Goal: Information Seeking & Learning: Check status

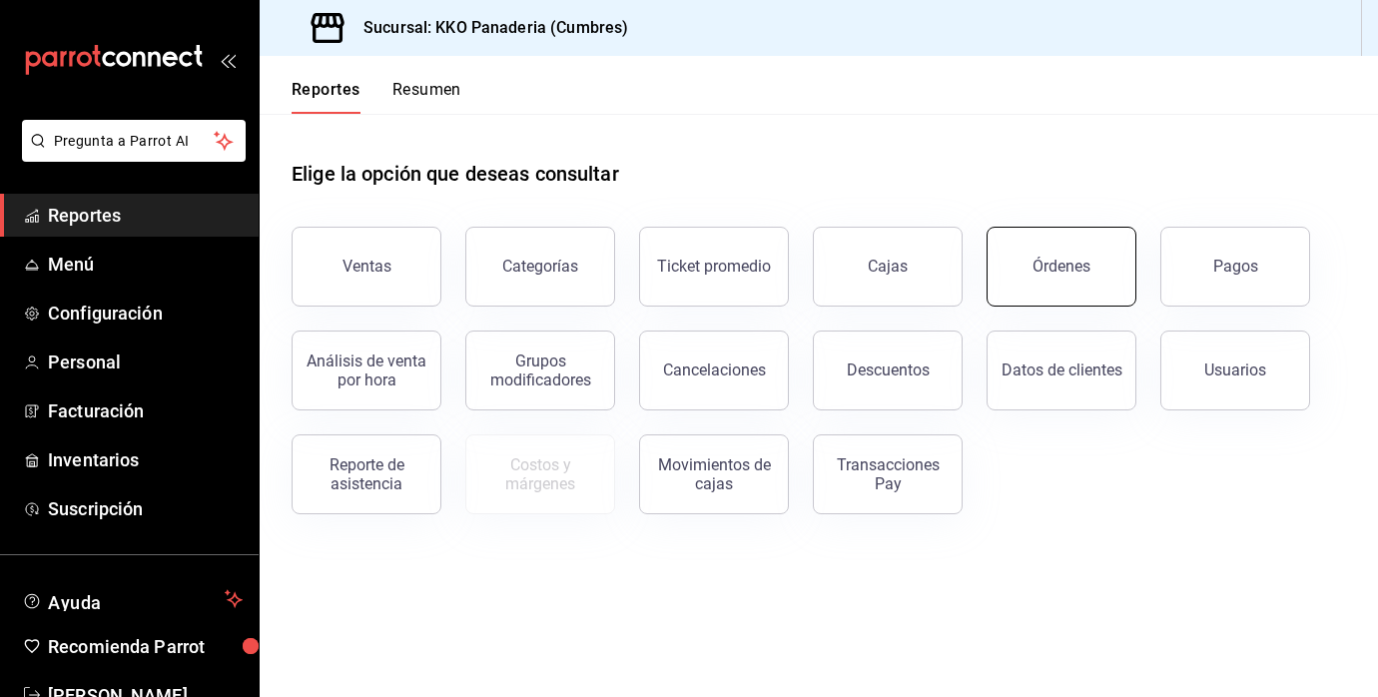
click at [1106, 283] on button "Órdenes" at bounding box center [1061, 267] width 150 height 80
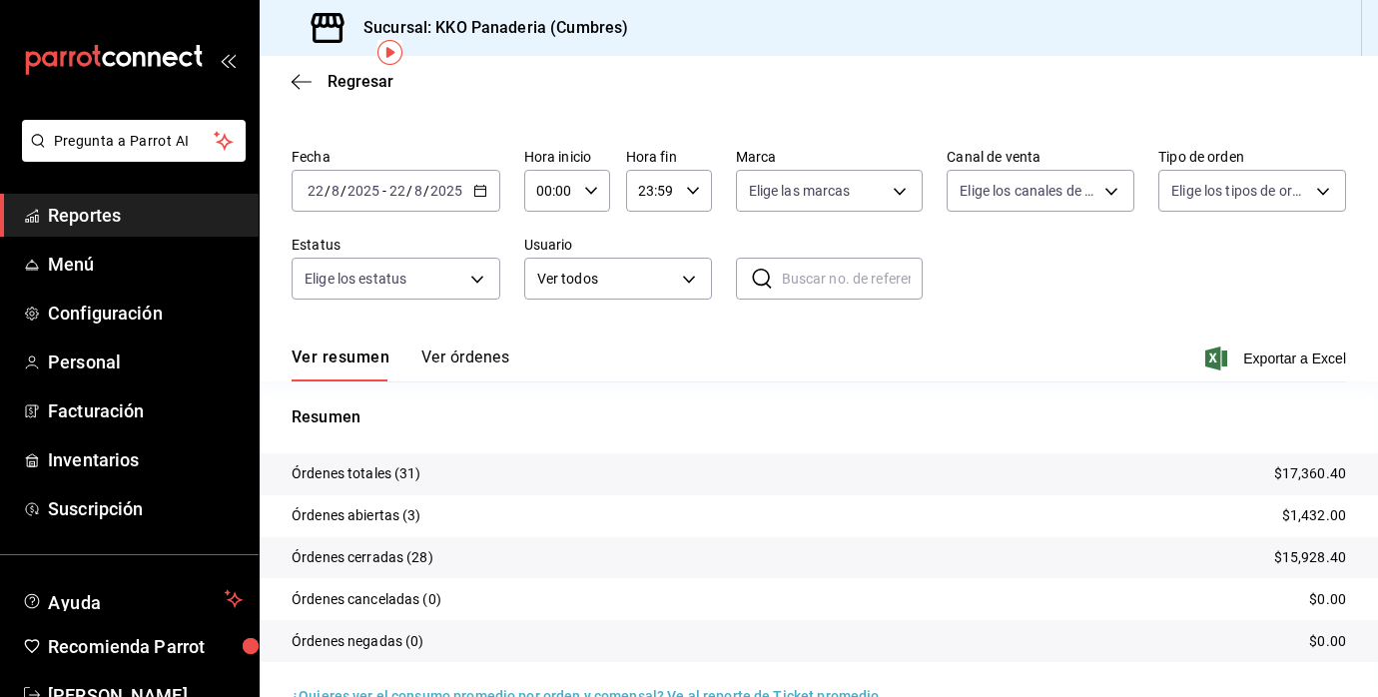
scroll to position [87, 0]
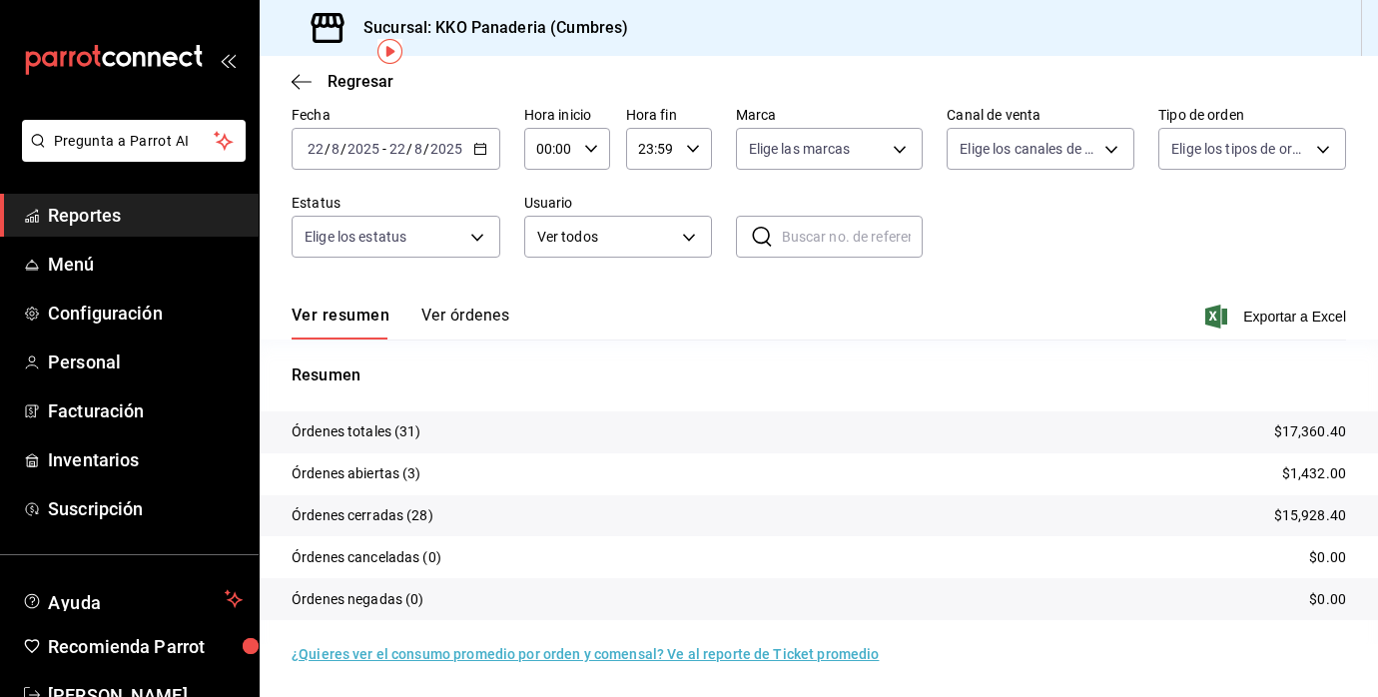
click at [477, 314] on button "Ver órdenes" at bounding box center [465, 323] width 88 height 34
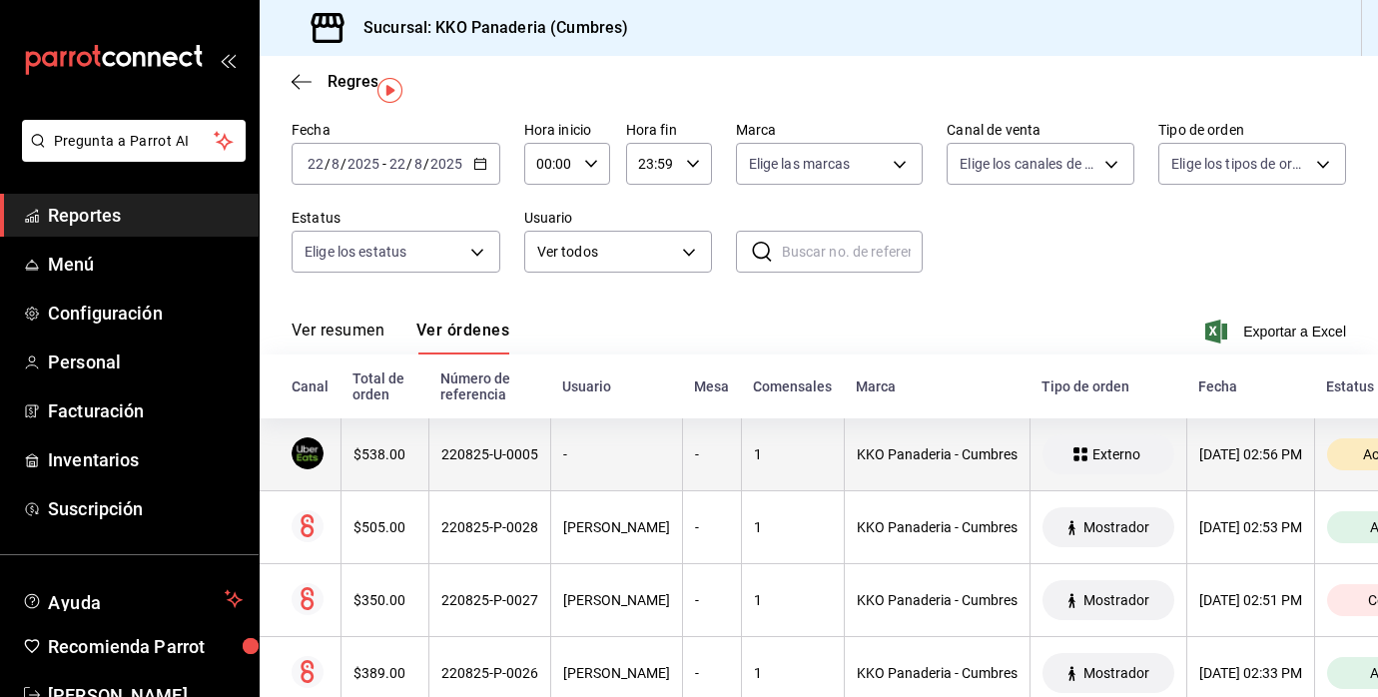
scroll to position [76, 0]
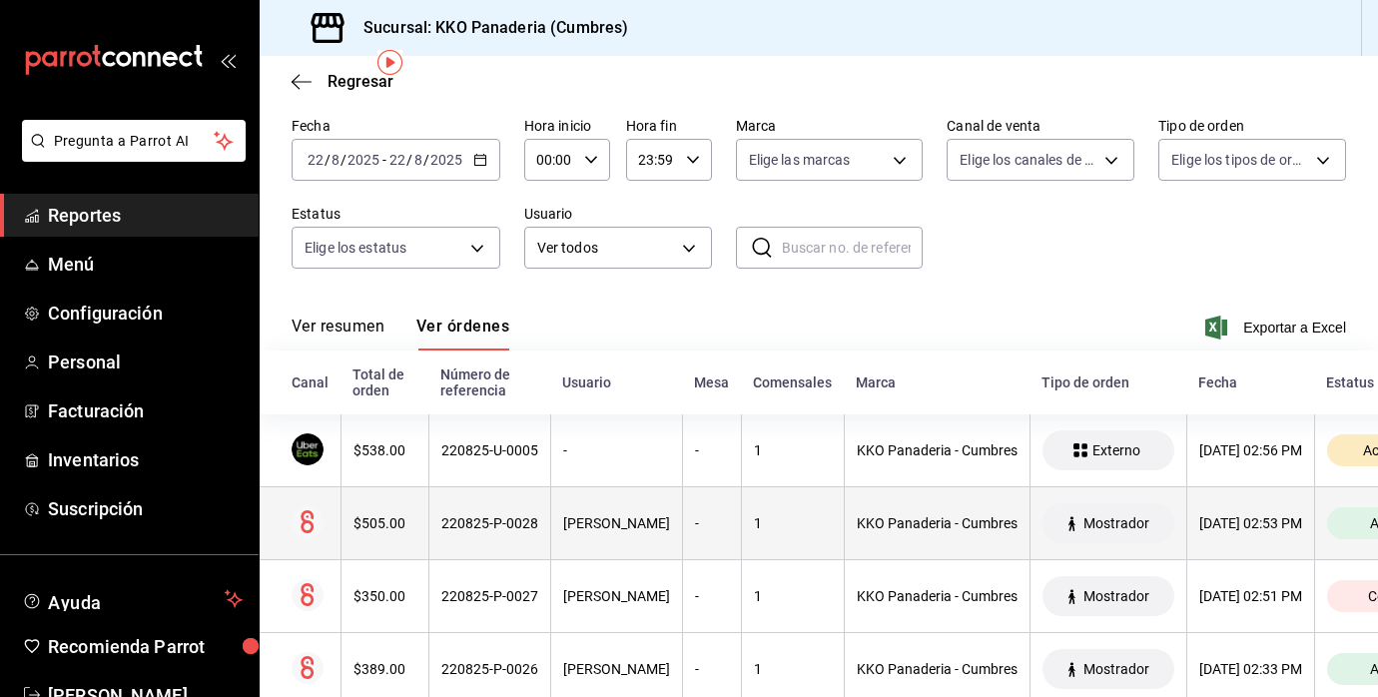
click at [380, 528] on div "$505.00" at bounding box center [384, 523] width 63 height 16
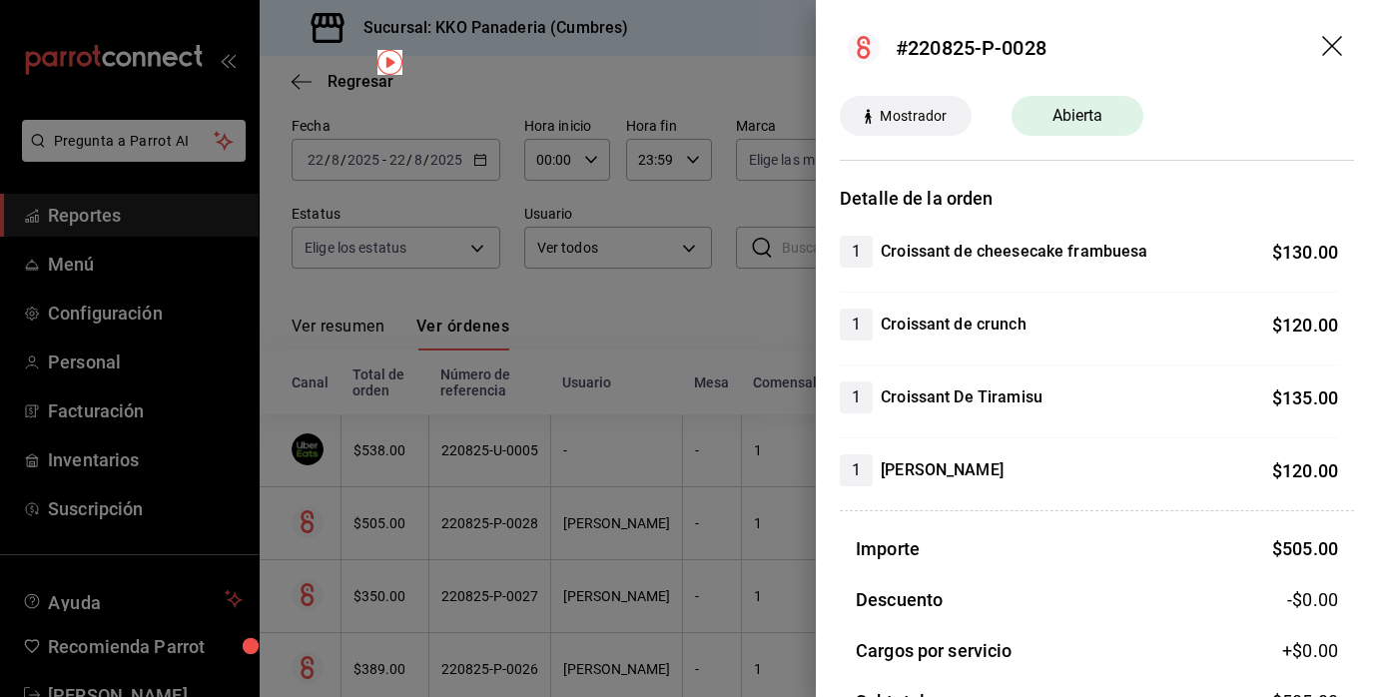
click at [398, 465] on div at bounding box center [689, 348] width 1378 height 697
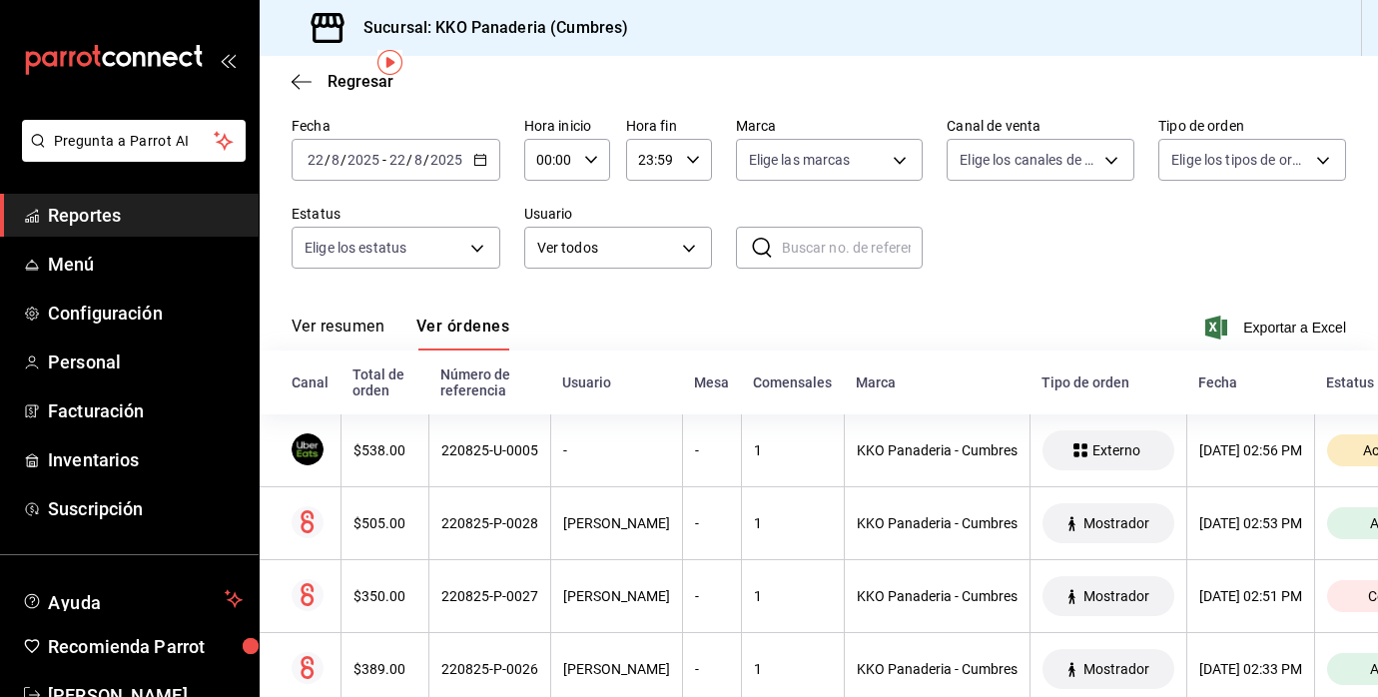
click at [398, 465] on th "$538.00" at bounding box center [384, 450] width 88 height 73
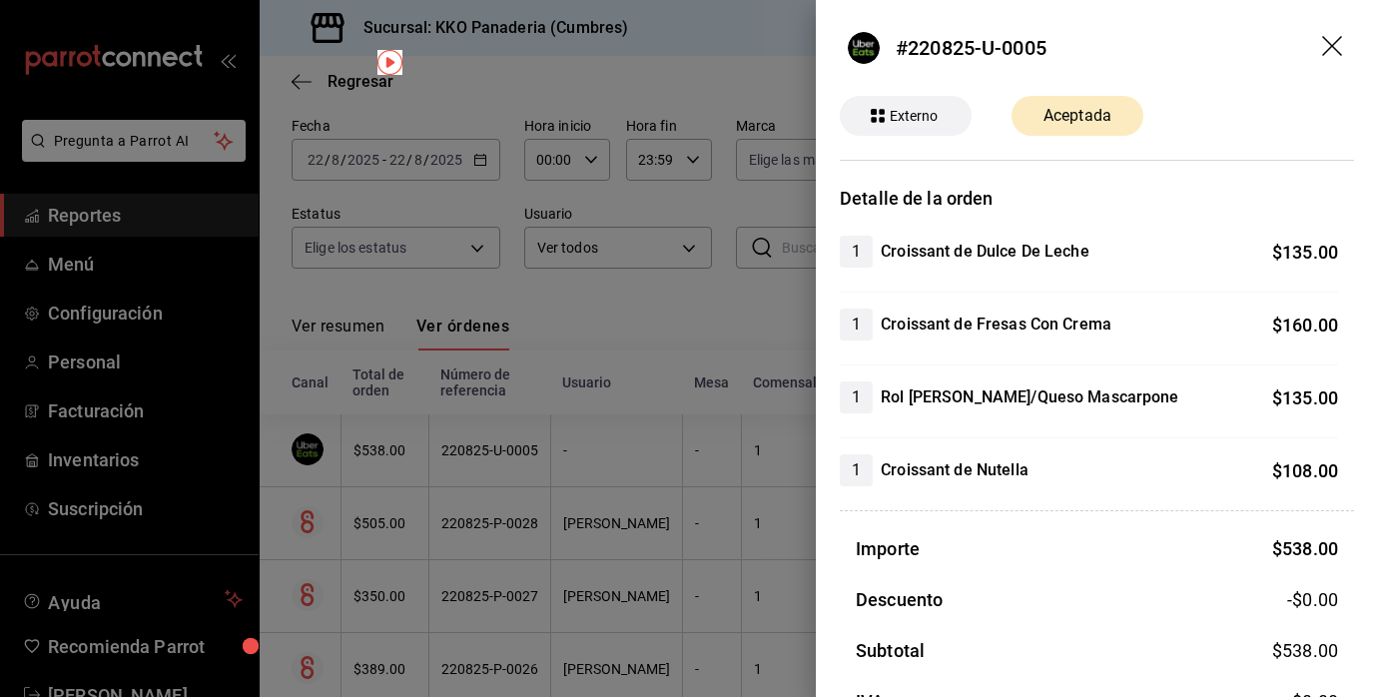
click at [633, 309] on div at bounding box center [689, 348] width 1378 height 697
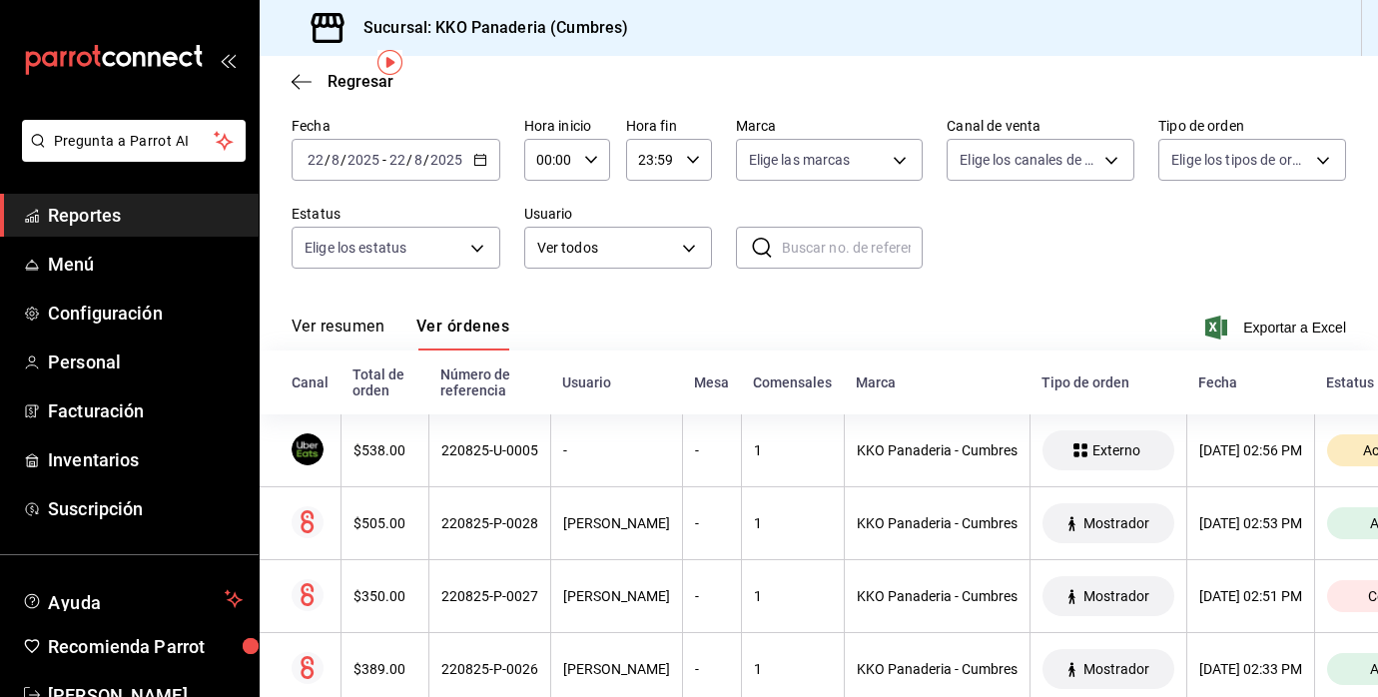
click at [85, 210] on span "Reportes" at bounding box center [145, 215] width 195 height 27
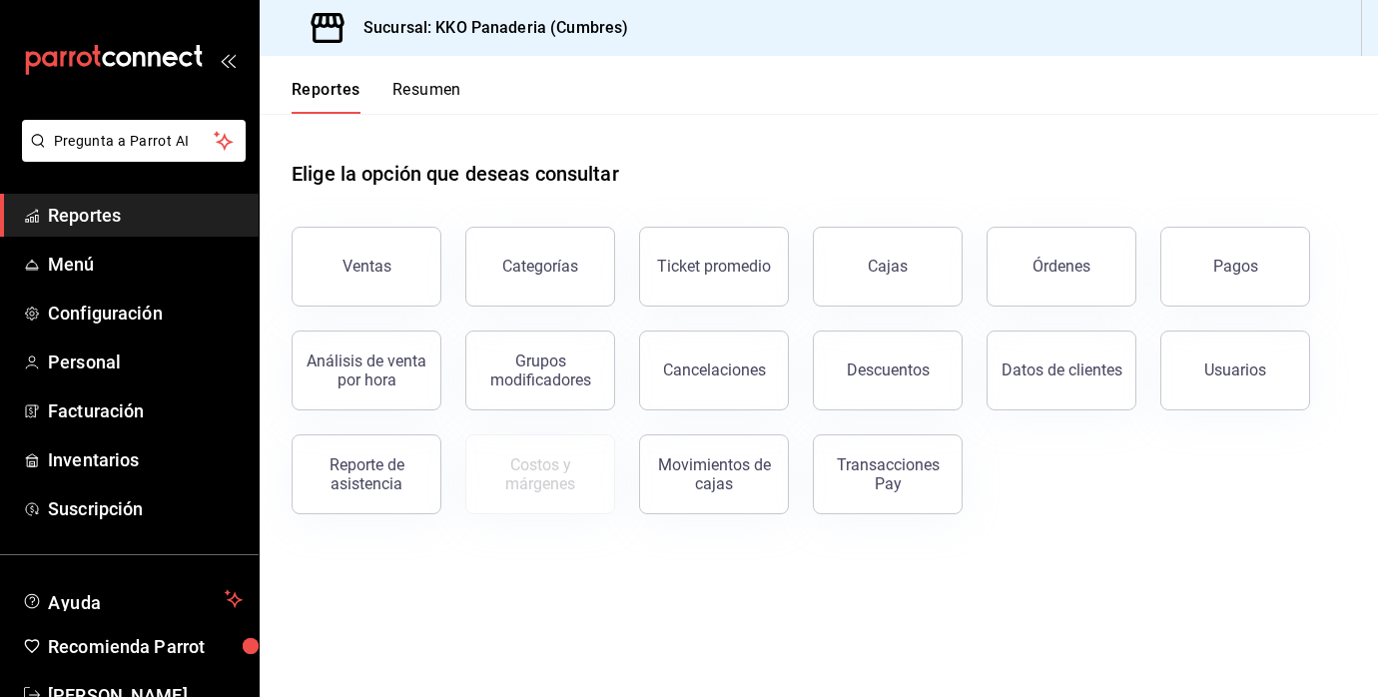
click at [404, 313] on div "Análisis de venta por hora" at bounding box center [355, 359] width 174 height 104
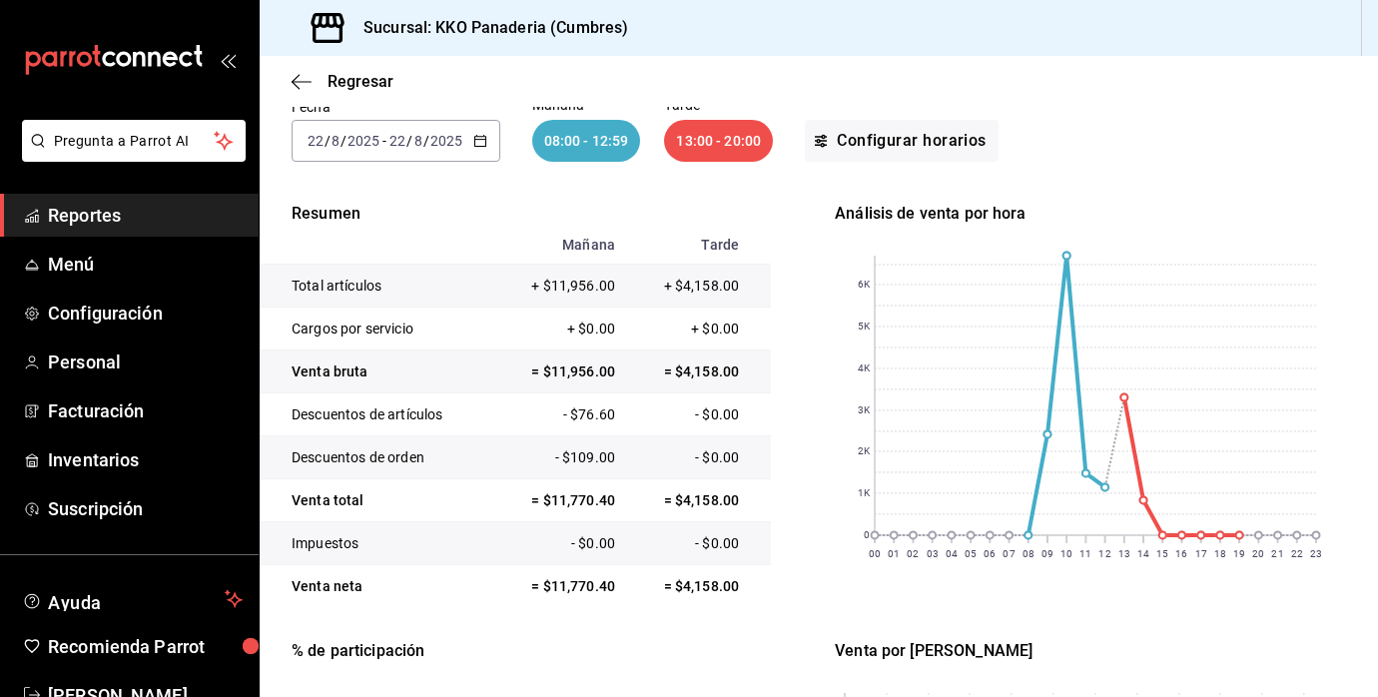
scroll to position [149, 0]
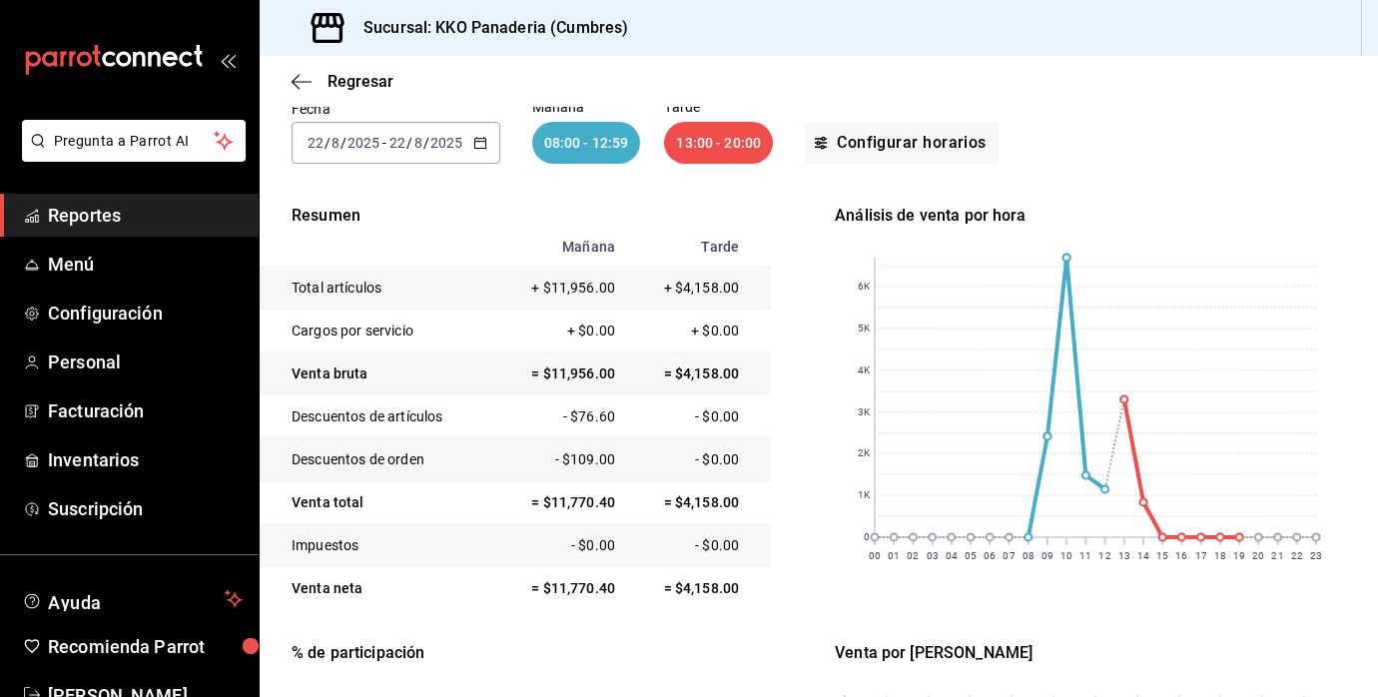
click at [107, 218] on span "Reportes" at bounding box center [145, 215] width 195 height 27
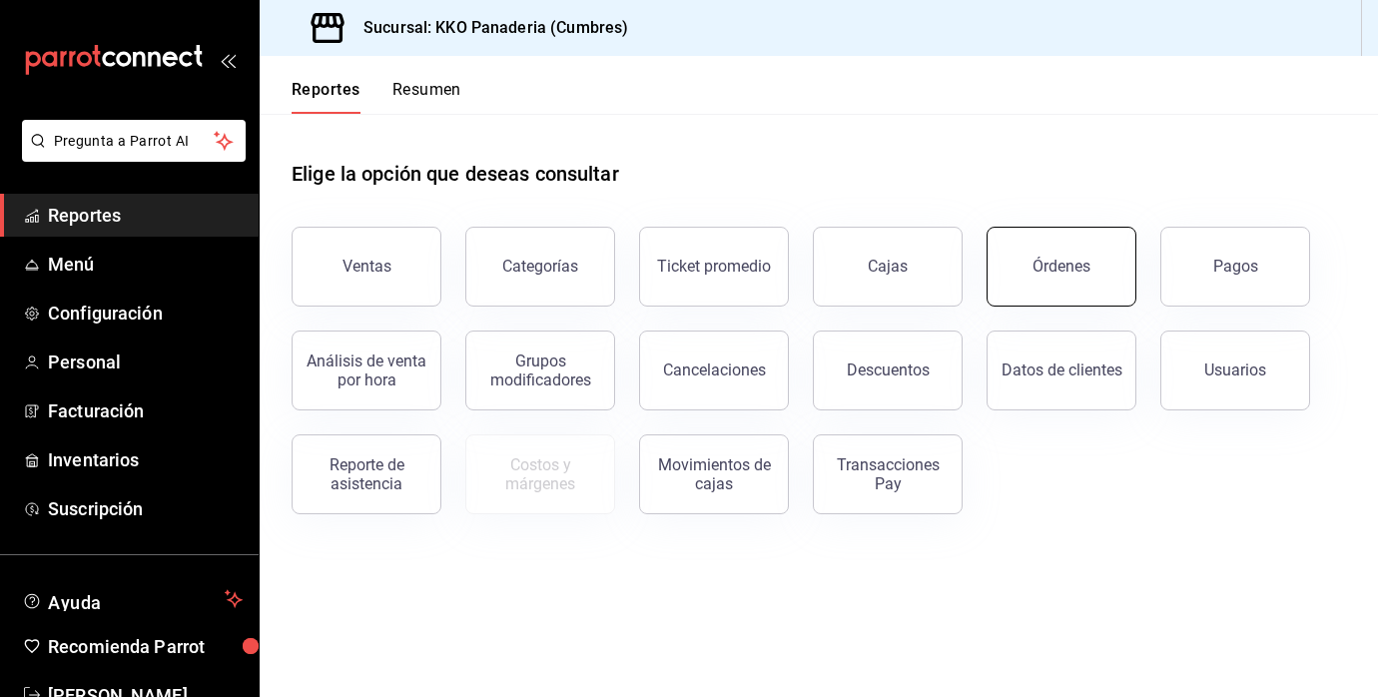
click at [1058, 261] on div "Órdenes" at bounding box center [1061, 266] width 58 height 19
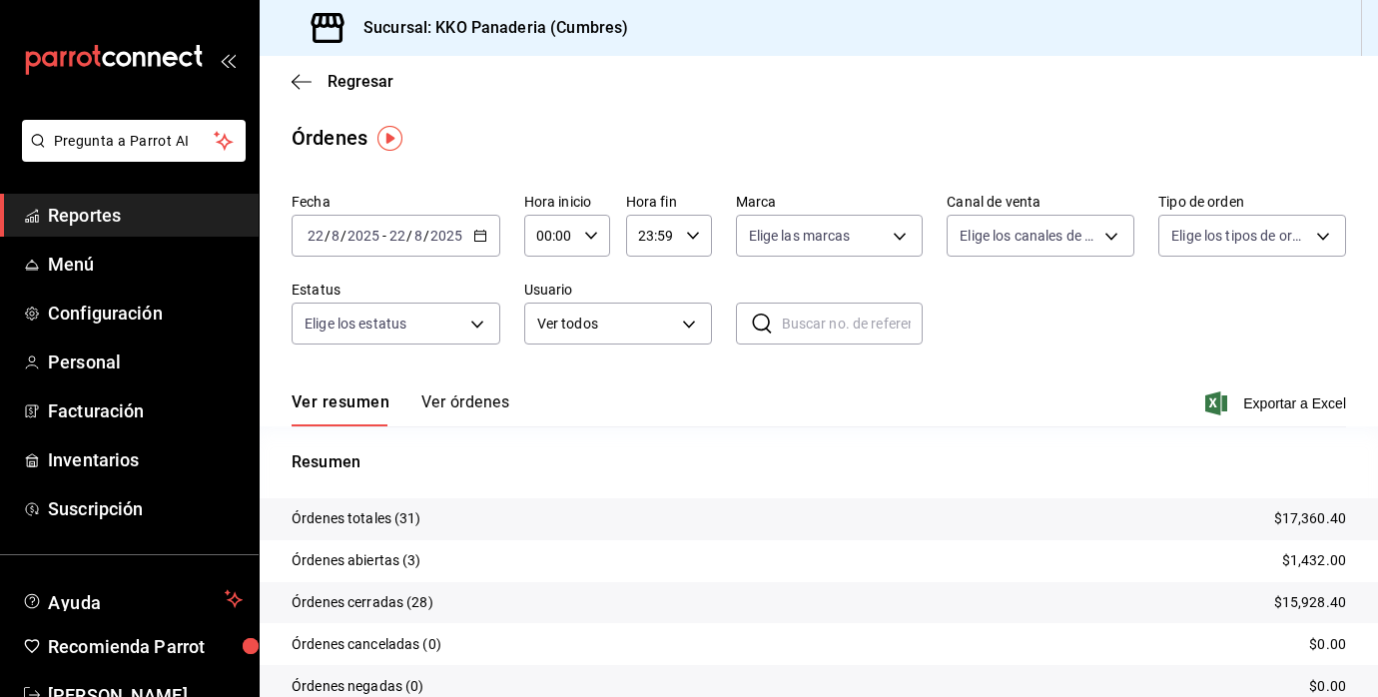
click at [475, 409] on button "Ver órdenes" at bounding box center [465, 409] width 88 height 34
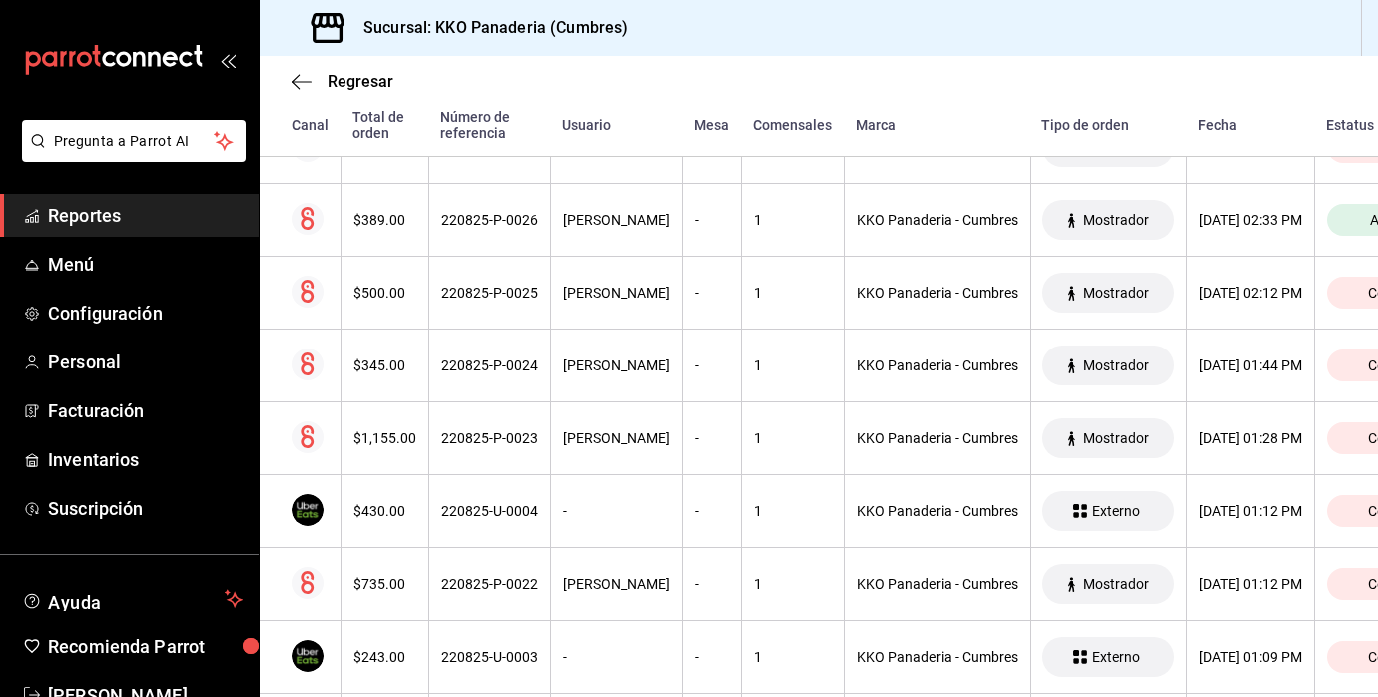
scroll to position [675, 0]
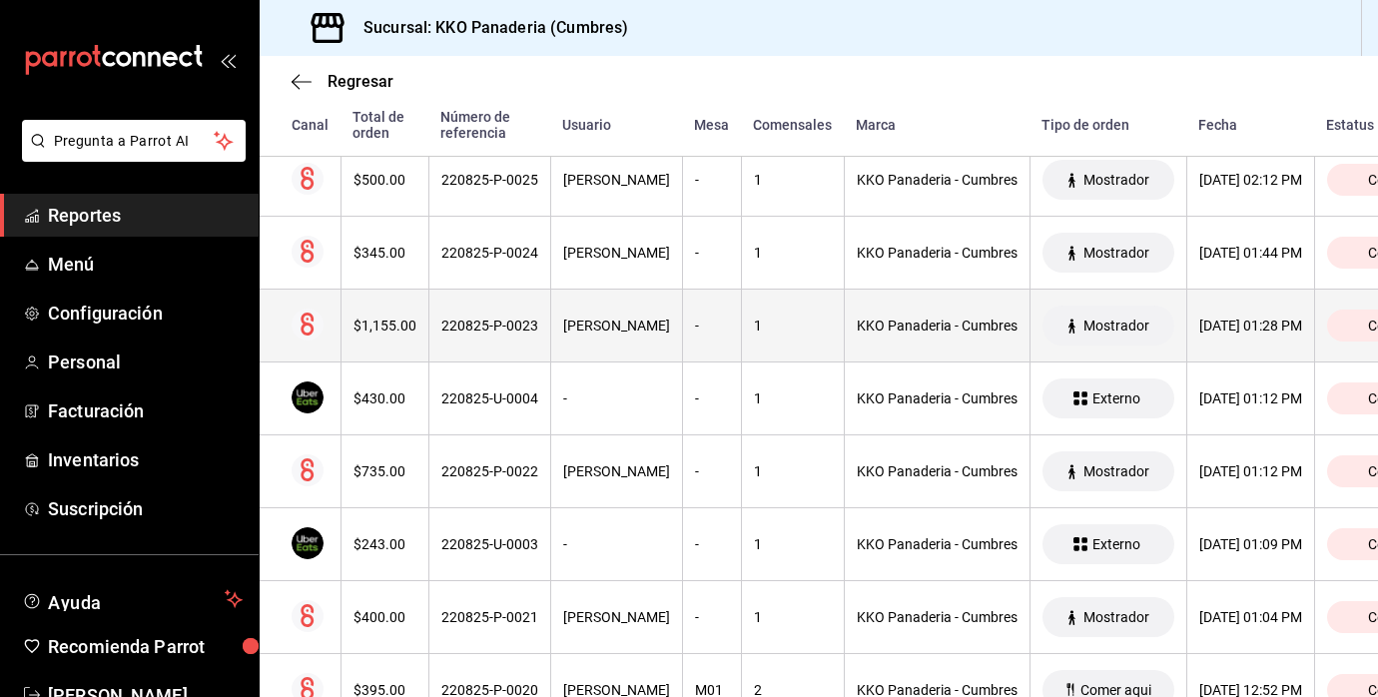
click at [367, 297] on th "$1,155.00" at bounding box center [384, 326] width 88 height 73
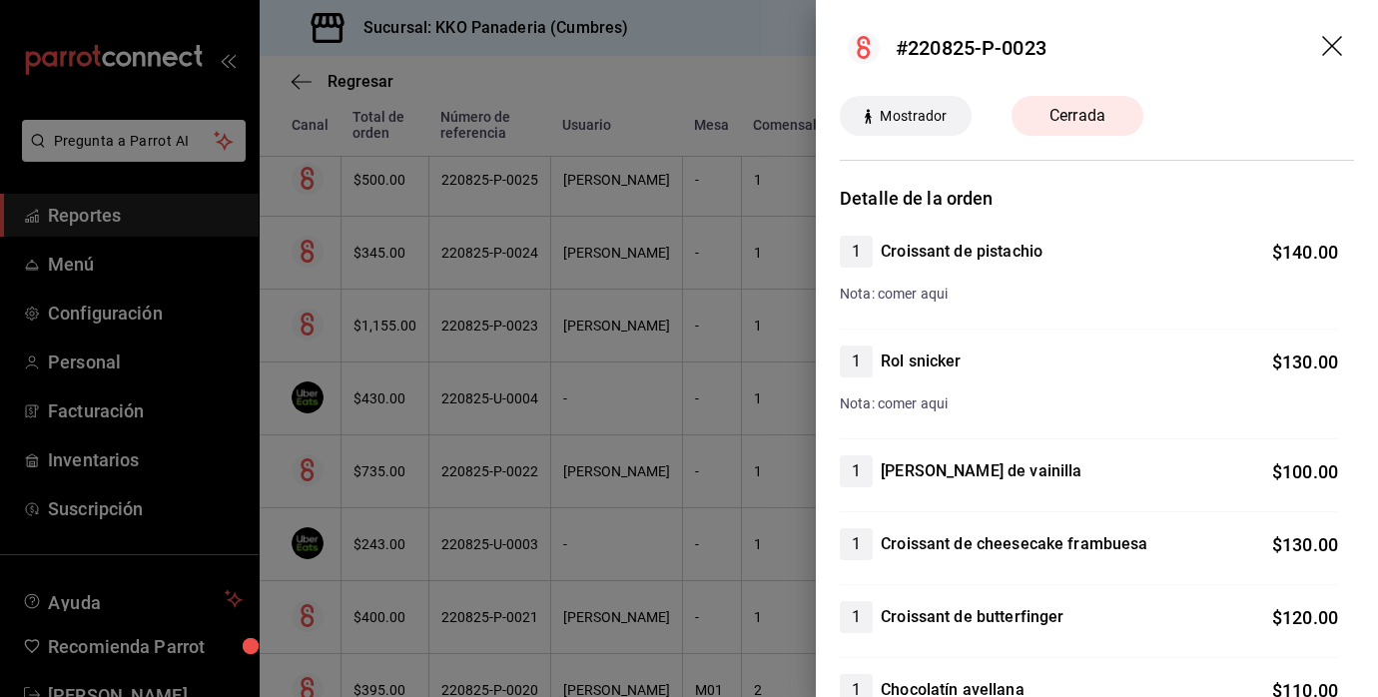
click at [582, 338] on div at bounding box center [689, 348] width 1378 height 697
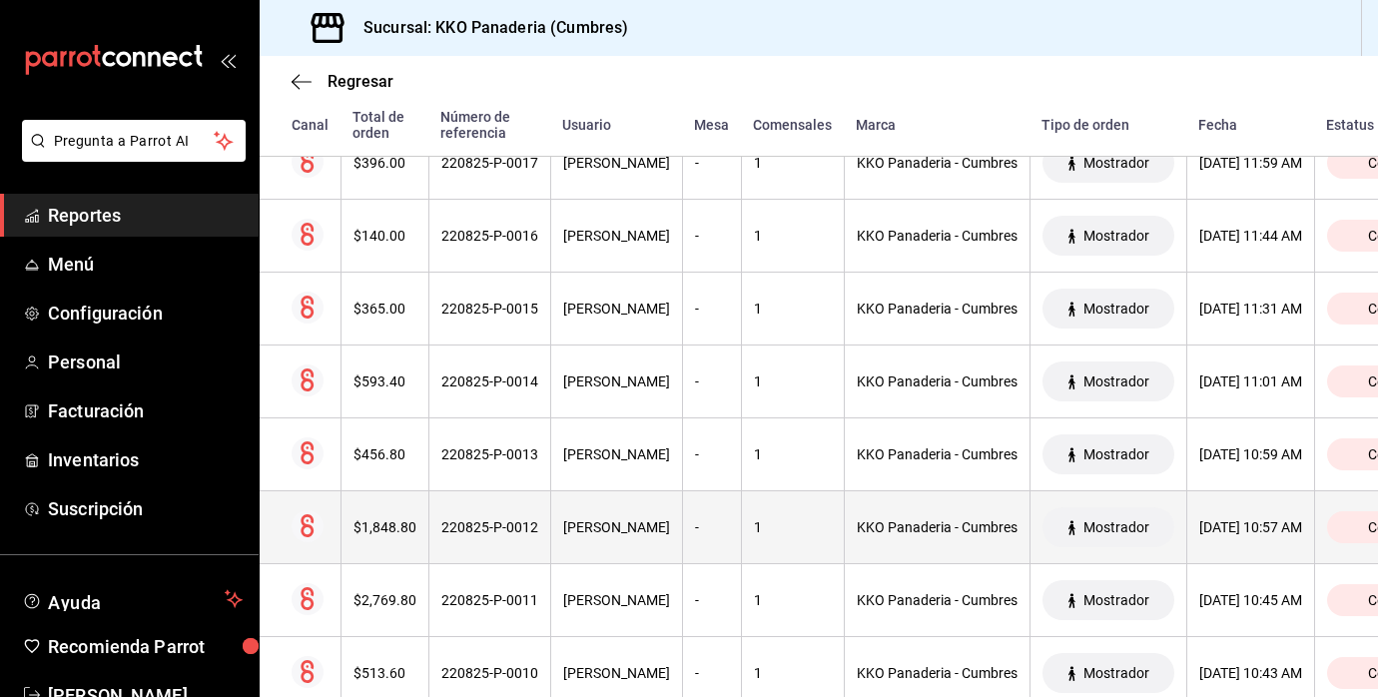
scroll to position [0, 0]
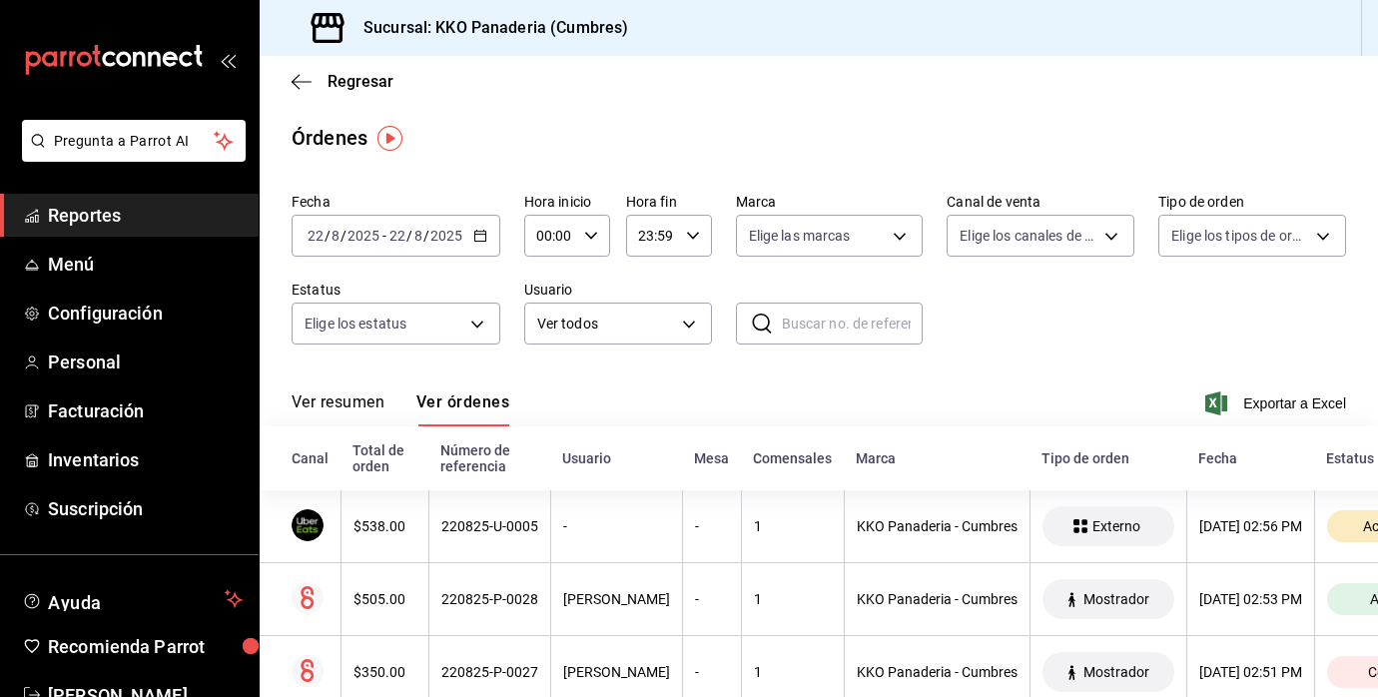
click at [115, 238] on ul "Reportes Menú Configuración Personal Facturación Inventarios Suscripción" at bounding box center [129, 362] width 259 height 336
click at [110, 224] on span "Reportes" at bounding box center [145, 215] width 195 height 27
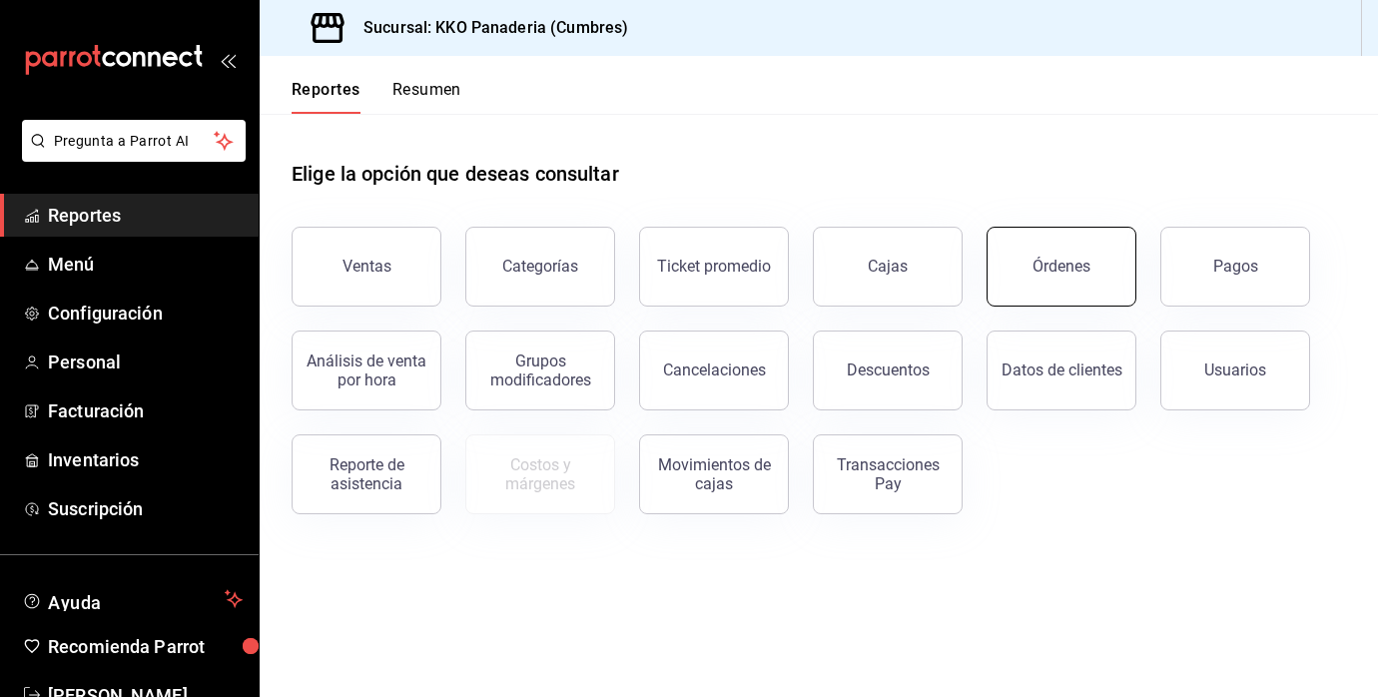
click at [1049, 298] on button "Órdenes" at bounding box center [1061, 267] width 150 height 80
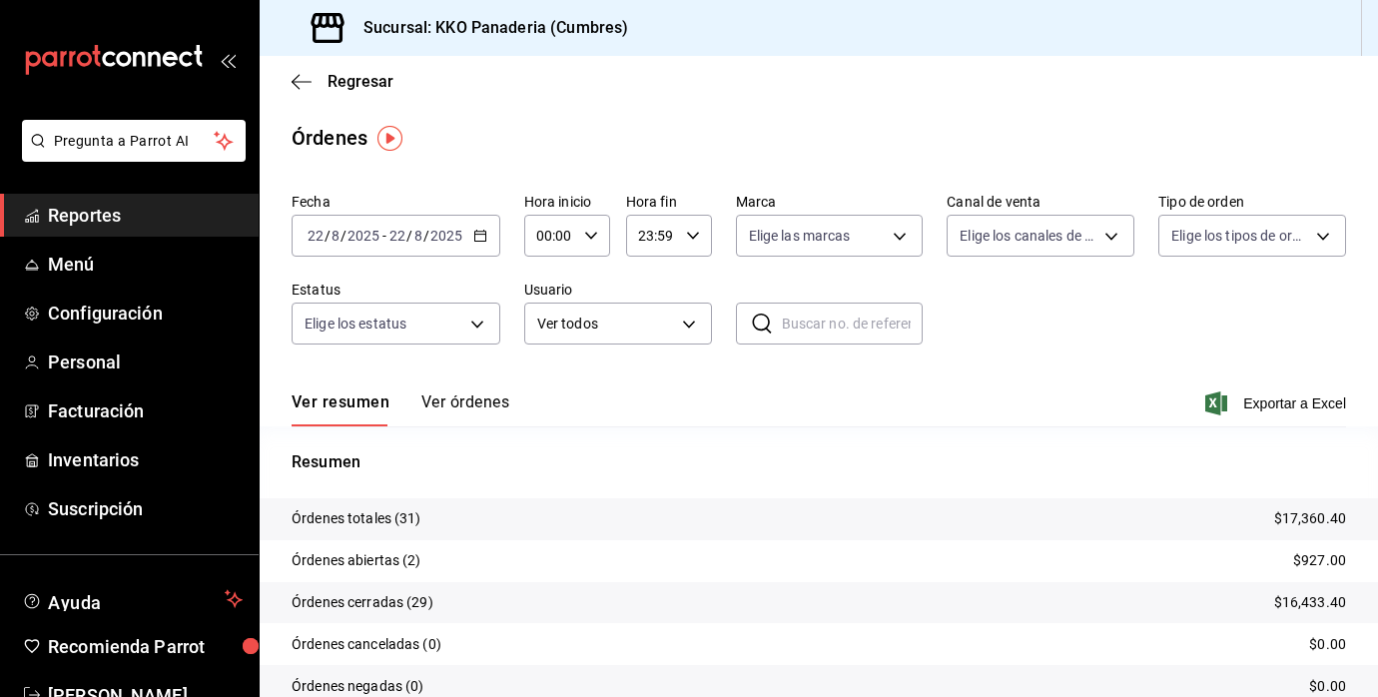
click at [472, 395] on button "Ver órdenes" at bounding box center [465, 409] width 88 height 34
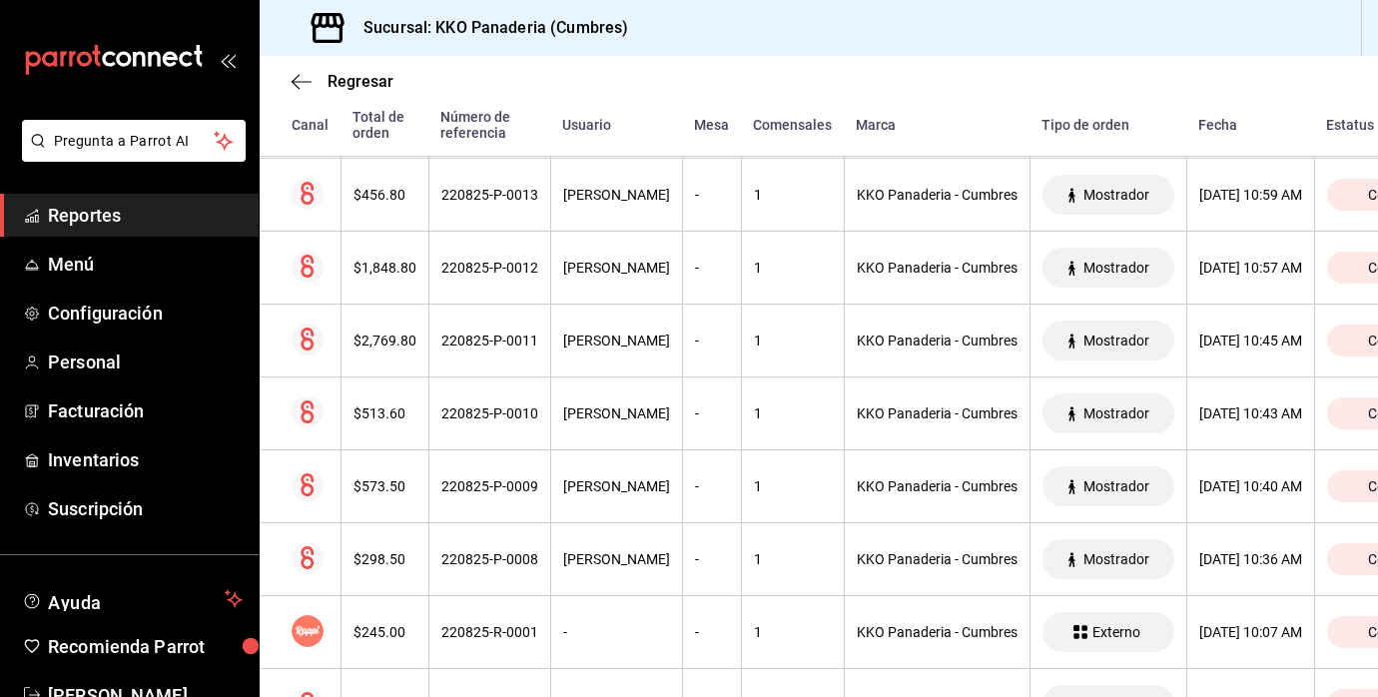
scroll to position [1693, 0]
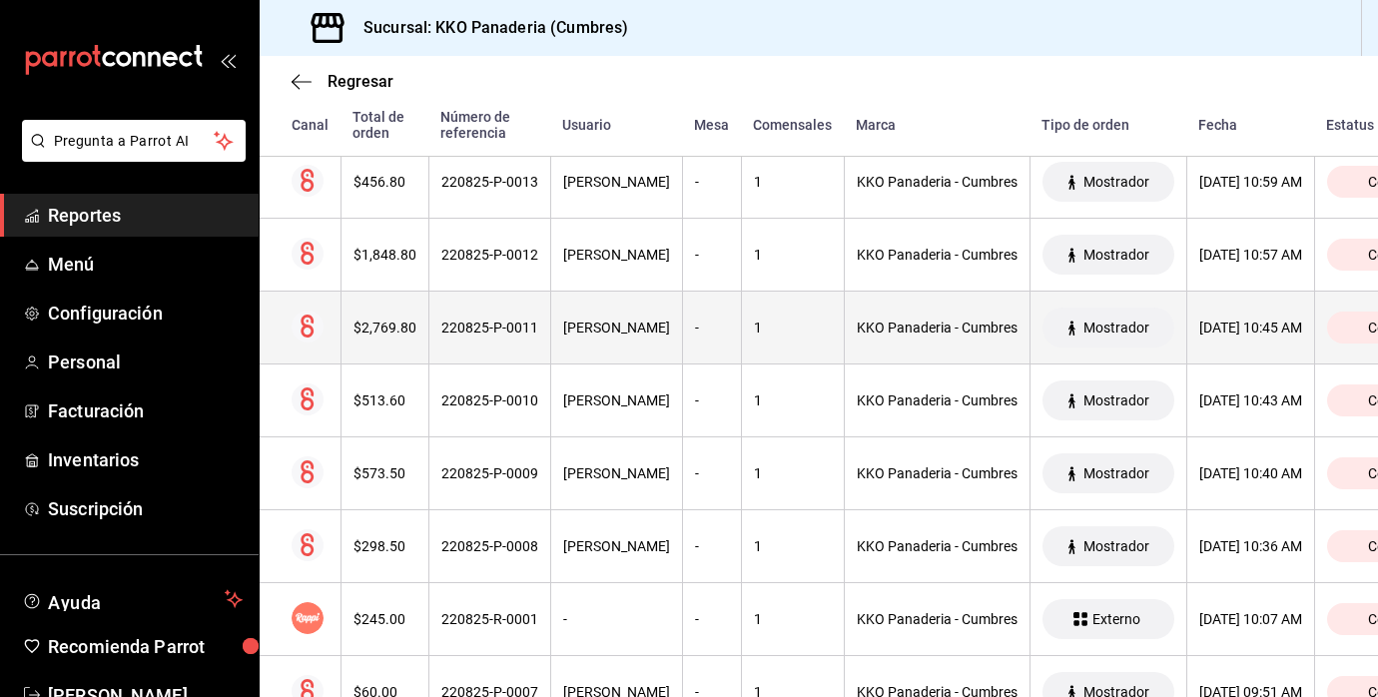
click at [342, 297] on th "$2,769.80" at bounding box center [384, 328] width 88 height 73
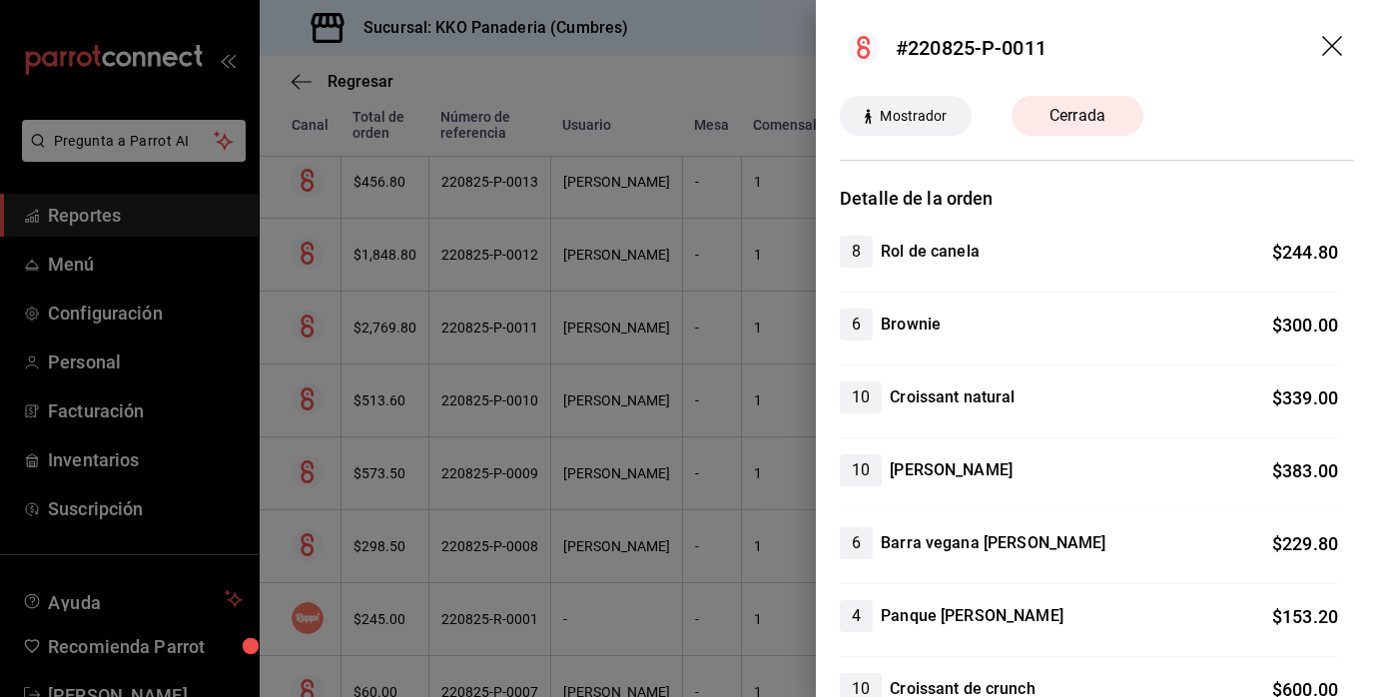
click at [645, 378] on div at bounding box center [689, 348] width 1378 height 697
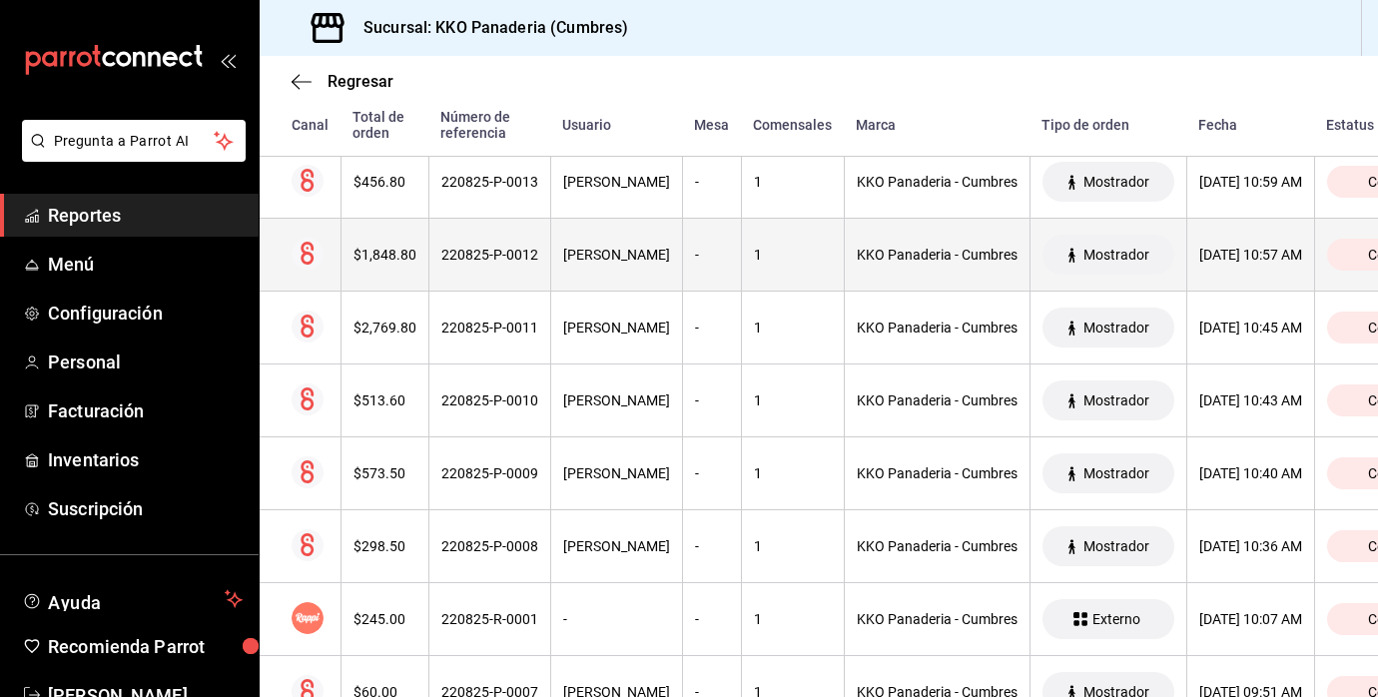
click at [380, 257] on div "$1,848.80" at bounding box center [384, 255] width 63 height 16
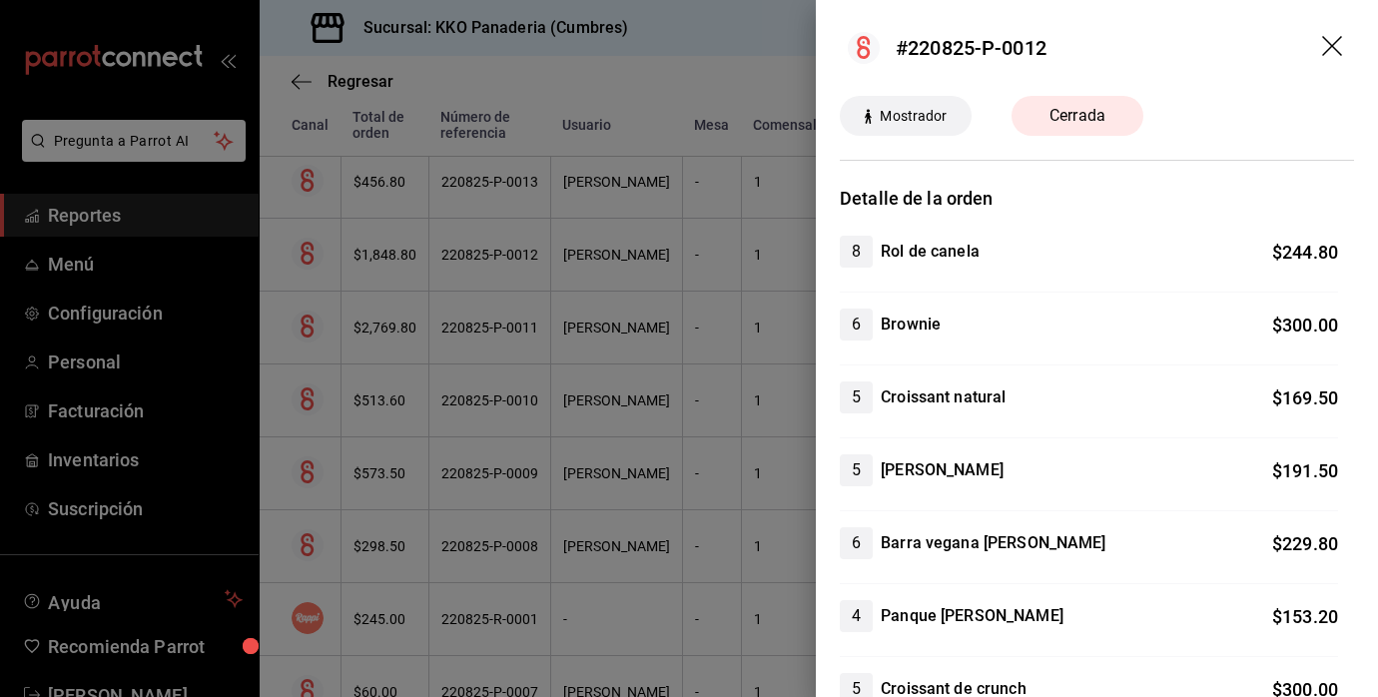
click at [414, 149] on div at bounding box center [689, 348] width 1378 height 697
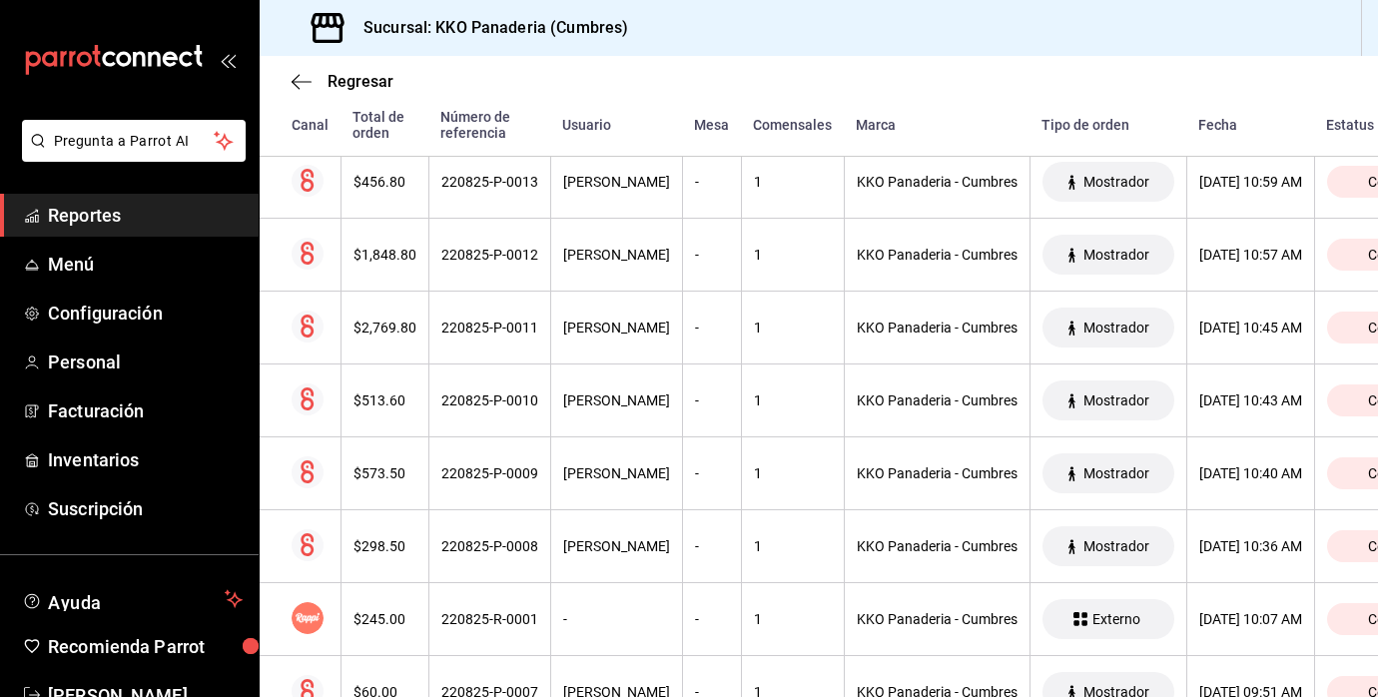
click at [117, 214] on span "Reportes" at bounding box center [145, 215] width 195 height 27
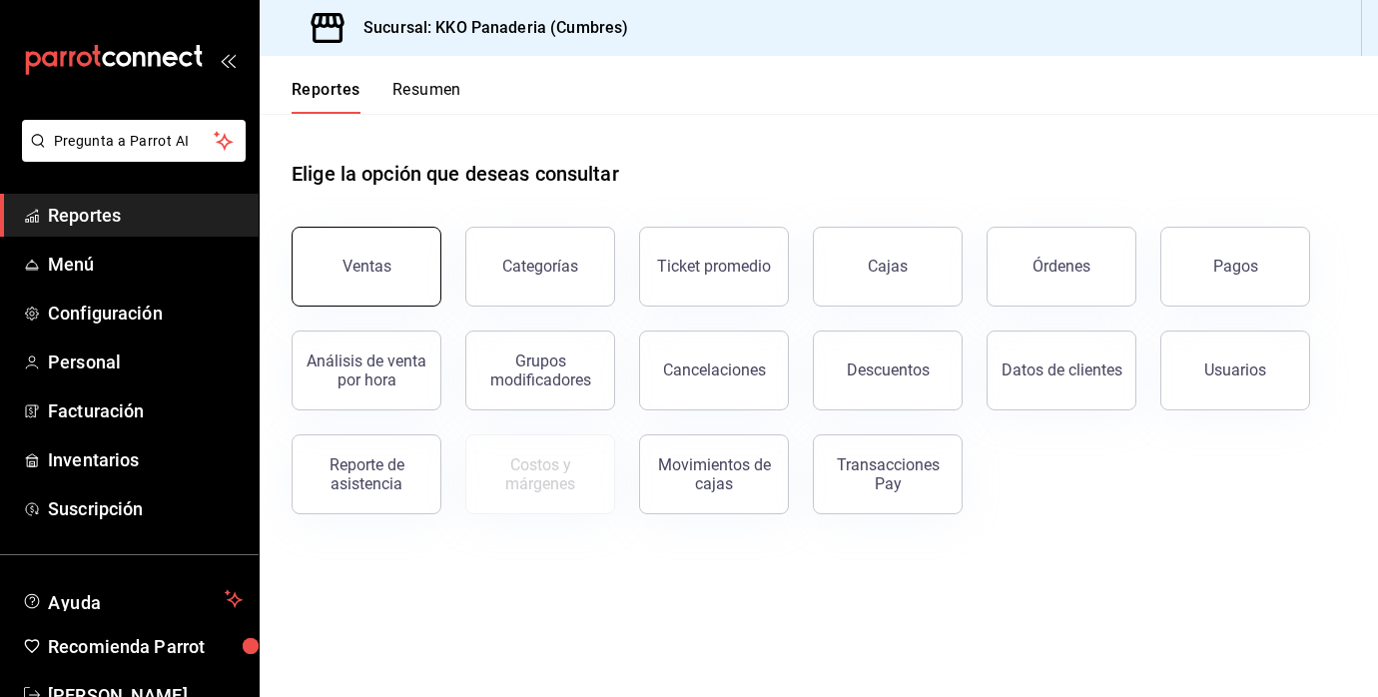
click at [348, 285] on button "Ventas" at bounding box center [367, 267] width 150 height 80
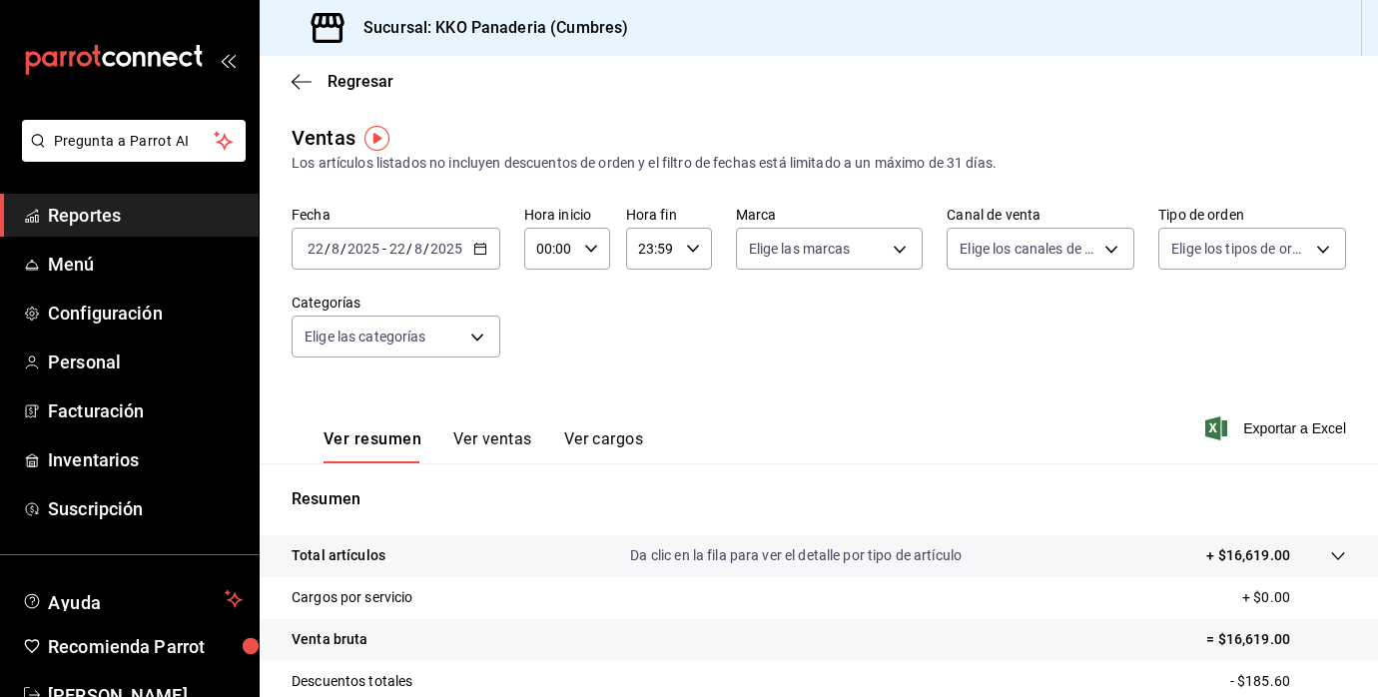
click at [76, 207] on span "Reportes" at bounding box center [145, 215] width 195 height 27
